Goal: Navigation & Orientation: Go to known website

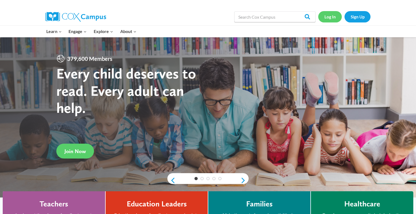
click at [333, 19] on link "Log In" at bounding box center [330, 16] width 24 height 11
click at [331, 14] on link "Log In" at bounding box center [330, 16] width 24 height 11
click at [324, 18] on link "Log In" at bounding box center [330, 16] width 24 height 11
click at [335, 17] on link "Log In" at bounding box center [330, 16] width 24 height 11
